Goal: Transaction & Acquisition: Book appointment/travel/reservation

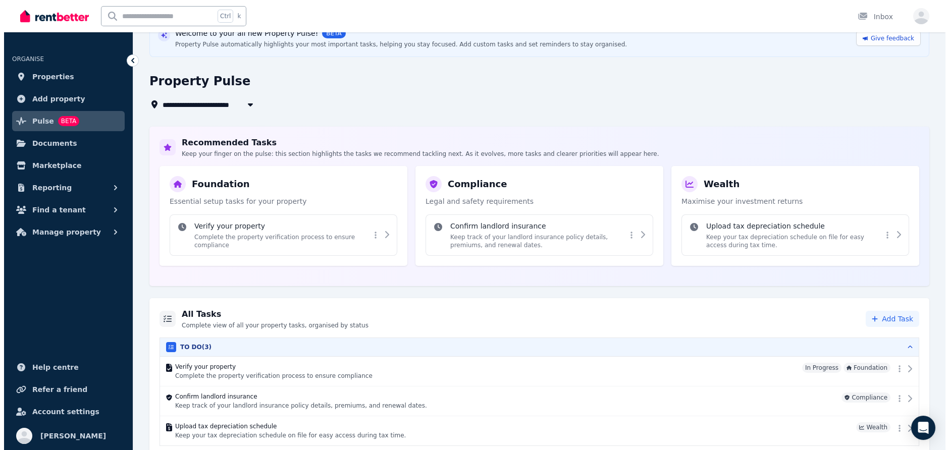
scroll to position [61, 0]
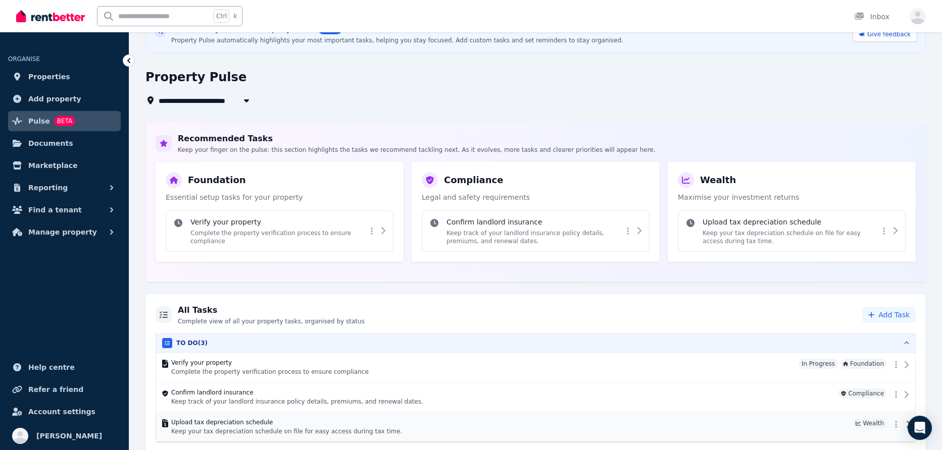
click at [362, 423] on h4 "Upload tax depreciation schedule" at bounding box center [509, 423] width 677 height 8
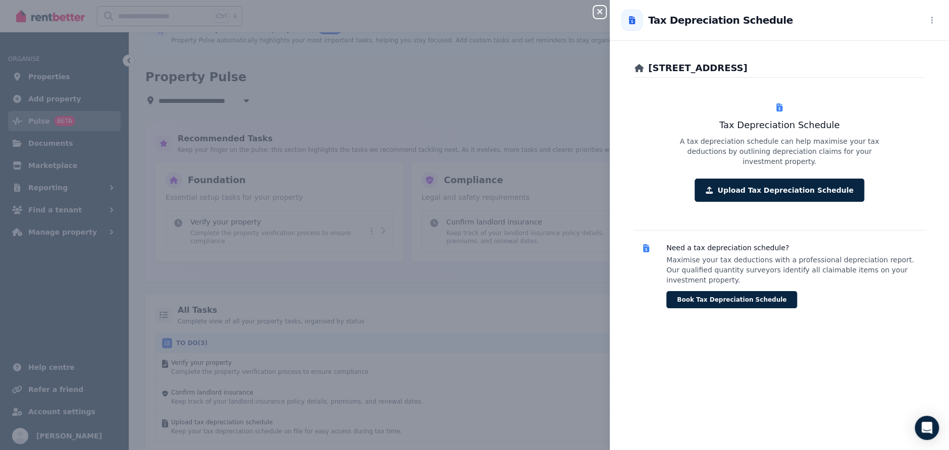
click at [755, 291] on button "Book Tax Depreciation Schedule" at bounding box center [732, 299] width 131 height 17
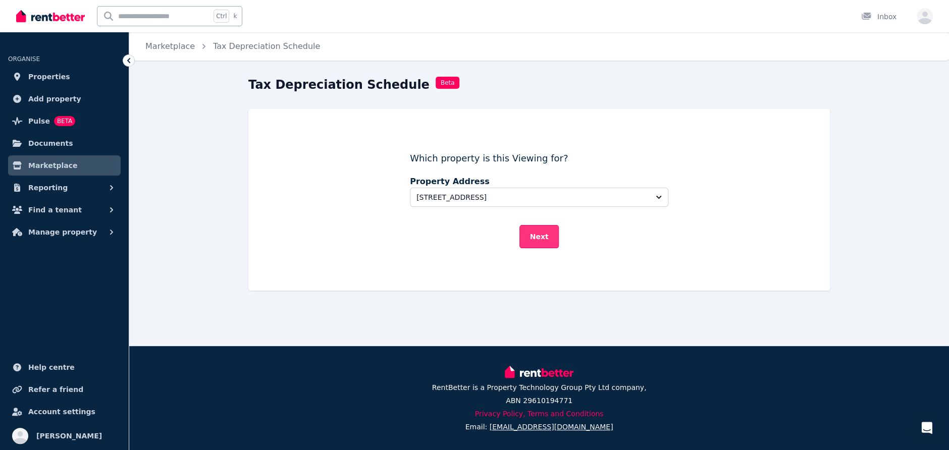
click at [536, 231] on button "Next" at bounding box center [540, 236] width 40 height 23
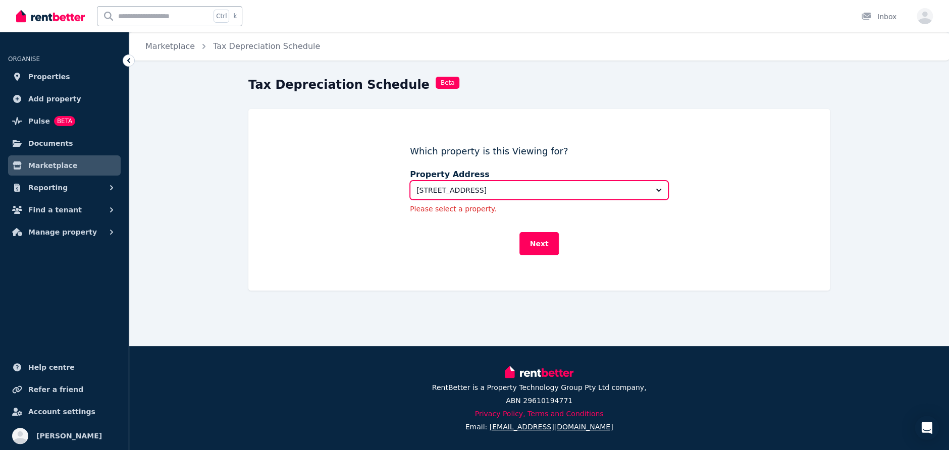
click at [483, 192] on span "[STREET_ADDRESS]" at bounding box center [532, 190] width 231 height 10
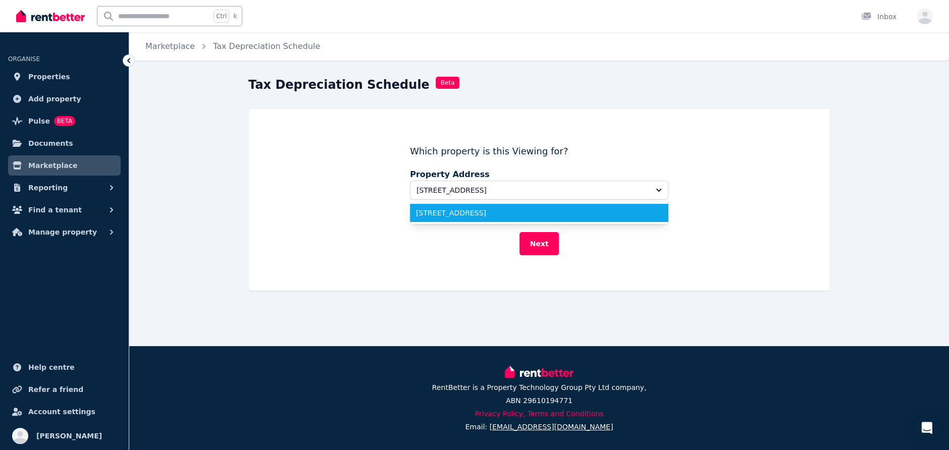
click at [480, 213] on span "[STREET_ADDRESS]" at bounding box center [533, 213] width 234 height 10
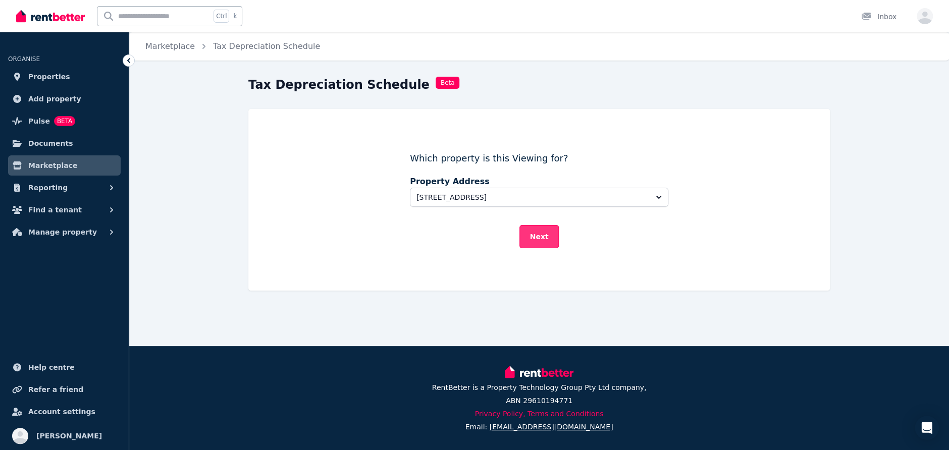
click at [544, 238] on button "Next" at bounding box center [540, 236] width 40 height 23
click at [45, 77] on span "Properties" at bounding box center [49, 77] width 42 height 12
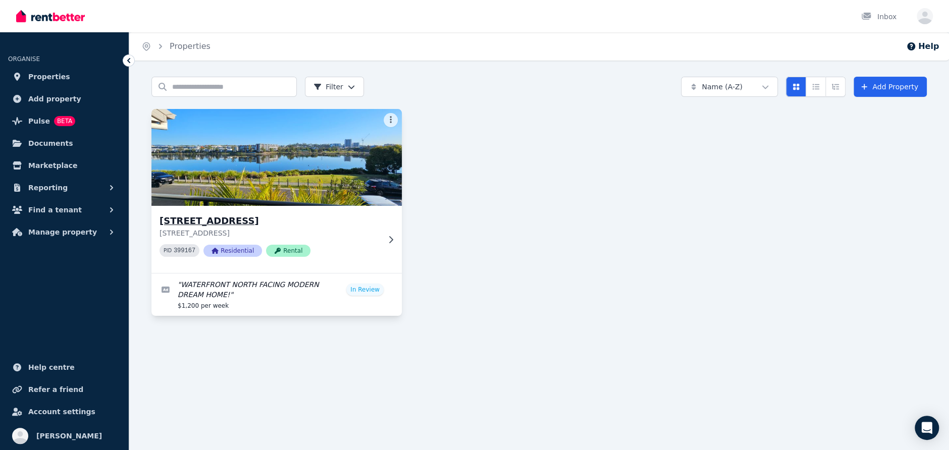
click at [227, 161] on img at bounding box center [276, 158] width 263 height 102
